Goal: Information Seeking & Learning: Learn about a topic

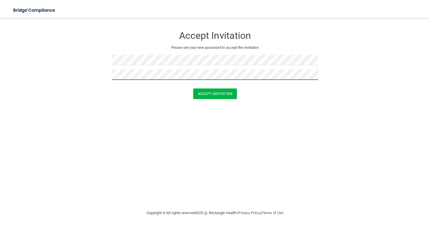
click at [193, 88] on button "Accept Invitation" at bounding box center [215, 93] width 44 height 10
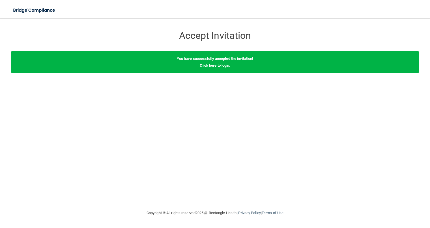
click at [216, 66] on link "Click here to login" at bounding box center [214, 65] width 29 height 4
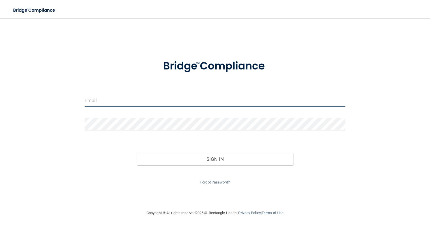
click at [116, 99] on input "email" at bounding box center [215, 100] width 261 height 13
type input "[EMAIL_ADDRESS][DOMAIN_NAME]"
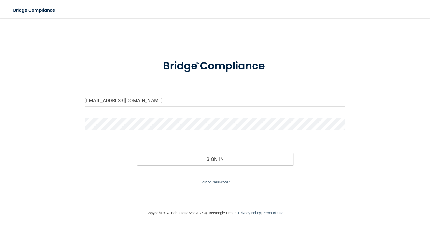
click at [137, 153] on button "Sign In" at bounding box center [215, 159] width 157 height 12
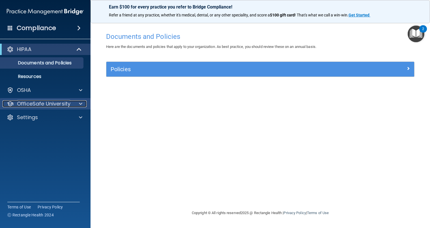
click at [45, 105] on p "OfficeSafe University" at bounding box center [44, 103] width 54 height 7
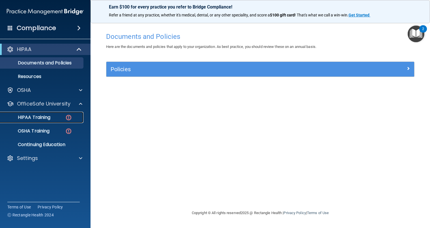
click at [58, 118] on div "HIPAA Training" at bounding box center [42, 117] width 77 height 6
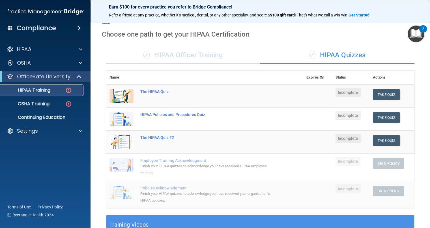
scroll to position [9, 0]
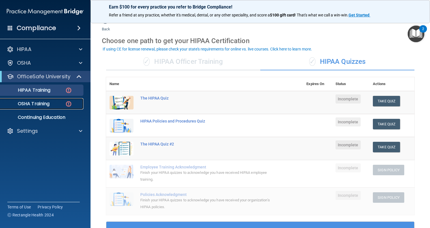
click at [44, 102] on p "OSHA Training" at bounding box center [27, 104] width 46 height 6
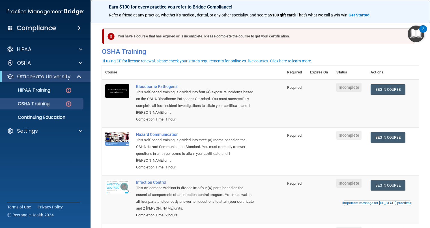
click at [273, 78] on th at bounding box center [208, 72] width 151 height 14
